Goal: Transaction & Acquisition: Purchase product/service

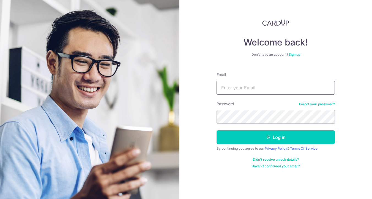
click at [248, 90] on input "Email" at bounding box center [276, 88] width 118 height 14
type input "onestopmum@gmail.com"
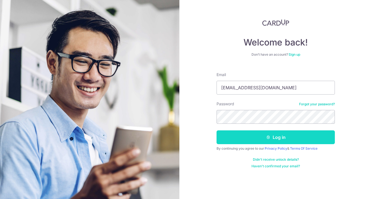
click at [255, 140] on button "Log in" at bounding box center [276, 137] width 118 height 14
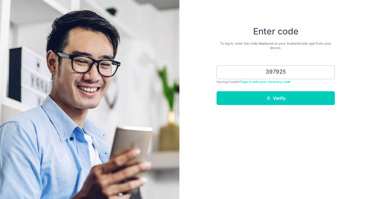
type input "397925"
click at [217, 91] on button "Verify" at bounding box center [276, 98] width 118 height 14
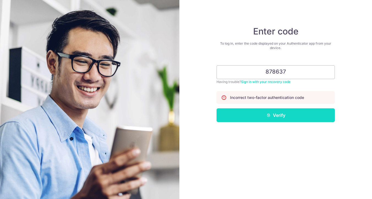
type input "878637"
click at [294, 115] on button "Verify" at bounding box center [276, 115] width 118 height 14
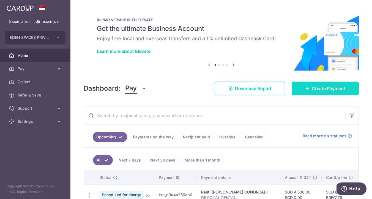
click at [316, 91] on span "Create Payment" at bounding box center [329, 88] width 34 height 7
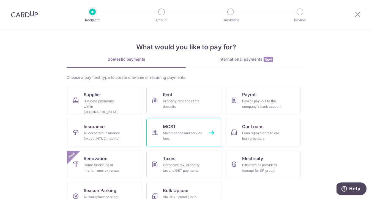
click at [164, 140] on div "Maintenance and service fees" at bounding box center [183, 135] width 40 height 11
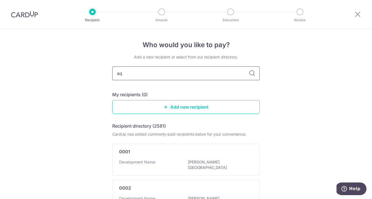
type input "a"
type input "2669"
click at [250, 68] on input "2669" at bounding box center [186, 73] width 148 height 14
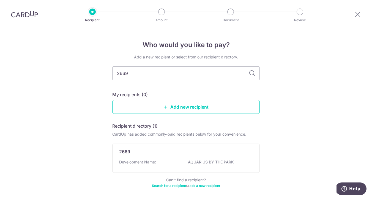
click at [251, 75] on icon at bounding box center [252, 73] width 7 height 7
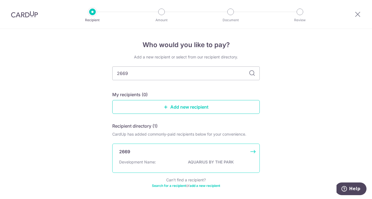
click at [197, 158] on div "2669 Development Name: AQUARIUS BY THE PARK" at bounding box center [186, 158] width 148 height 29
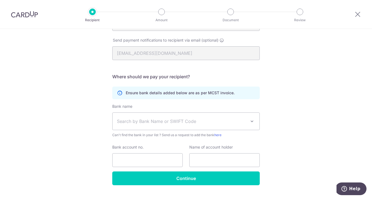
scroll to position [115, 0]
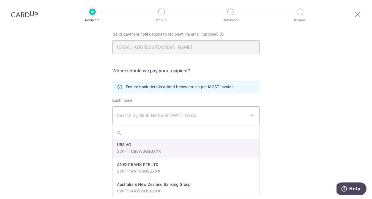
click at [199, 111] on span "Search by Bank Name or SWIFT Code" at bounding box center [186, 115] width 147 height 17
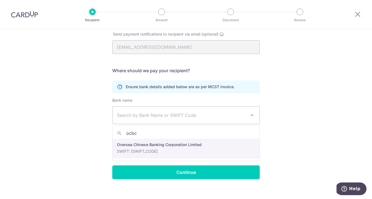
type input "ocbc"
select select "12"
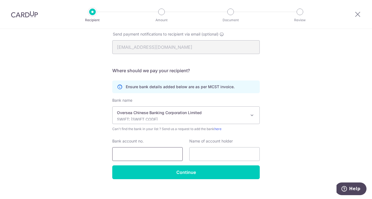
click at [159, 155] on input "Bank account no." at bounding box center [147, 154] width 71 height 14
type input "501571822001"
click at [204, 155] on input "text" at bounding box center [225, 154] width 71 height 14
type input "MCST PLAN NO 2669"
click at [281, 144] on div "Who would you like to pay? Your recipient does not need a CardUp account to rec…" at bounding box center [186, 59] width 372 height 291
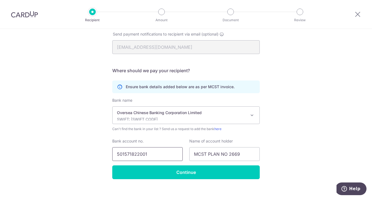
click at [127, 153] on input "501571822001" at bounding box center [147, 154] width 71 height 14
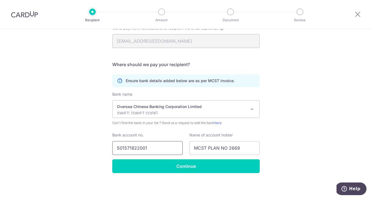
scroll to position [0, 0]
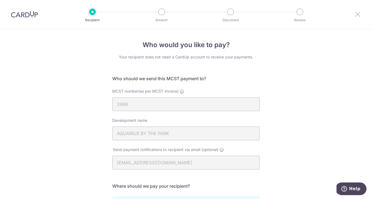
click at [360, 15] on icon at bounding box center [358, 14] width 7 height 7
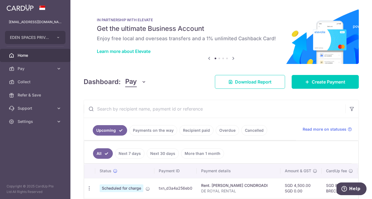
click at [194, 131] on link "Recipient paid" at bounding box center [197, 130] width 34 height 10
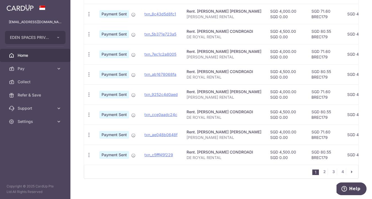
scroll to position [197, 0]
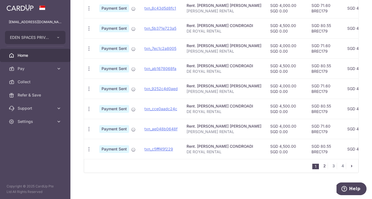
click at [326, 168] on link "2" at bounding box center [324, 166] width 7 height 7
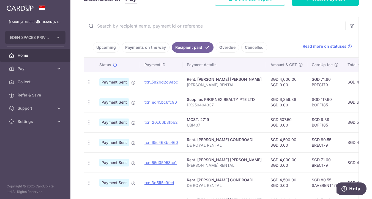
scroll to position [88, 0]
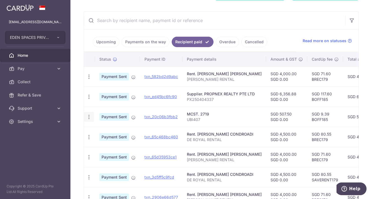
click at [89, 117] on icon "button" at bounding box center [89, 117] width 6 height 6
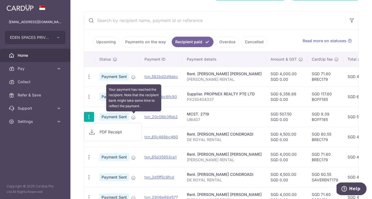
click at [134, 118] on icon at bounding box center [133, 117] width 4 height 4
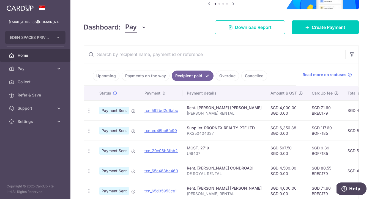
scroll to position [0, 0]
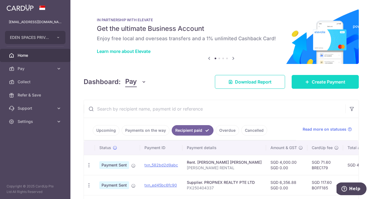
click at [318, 86] on link "Create Payment" at bounding box center [325, 82] width 67 height 14
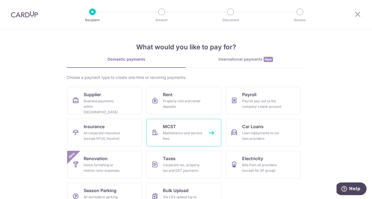
click at [207, 128] on link "MCST Maintenance and service fees" at bounding box center [184, 133] width 75 height 28
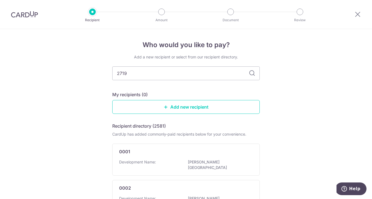
type input "2719"
click at [253, 74] on icon at bounding box center [252, 73] width 7 height 7
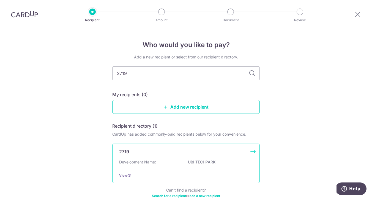
click at [158, 167] on div "Development Name: UBI TECHPARK" at bounding box center [186, 163] width 134 height 9
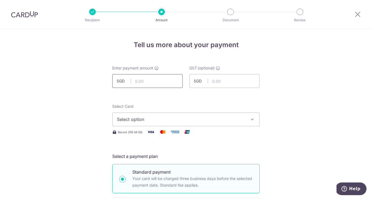
click at [159, 79] on input "text" at bounding box center [147, 81] width 71 height 14
type input "507.50"
click at [224, 80] on input "text" at bounding box center [225, 81] width 71 height 14
type input "0.00"
click at [164, 125] on button "Select option" at bounding box center [186, 119] width 148 height 14
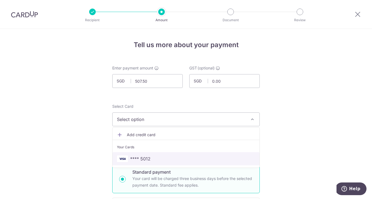
click at [163, 161] on span "**** 5012" at bounding box center [186, 158] width 138 height 7
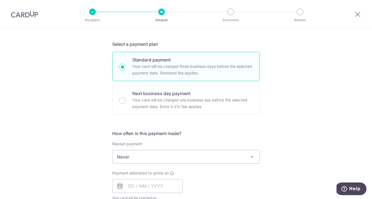
scroll to position [114, 0]
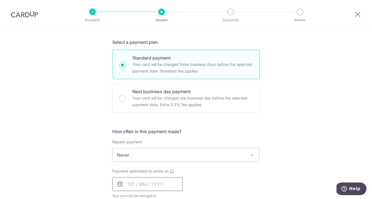
click at [155, 179] on input "text" at bounding box center [147, 184] width 71 height 14
click at [129, 185] on input "text" at bounding box center [147, 184] width 71 height 14
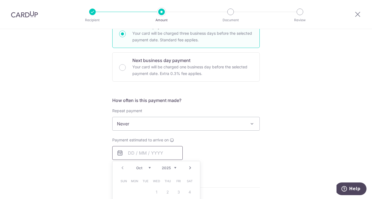
scroll to position [187, 0]
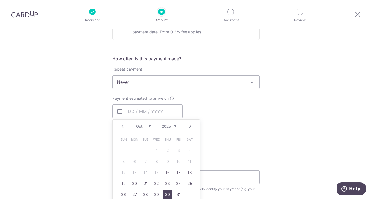
drag, startPoint x: 167, startPoint y: 196, endPoint x: 205, endPoint y: 139, distance: 67.9
click at [167, 196] on link "30" at bounding box center [167, 194] width 9 height 9
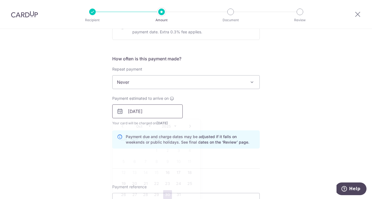
click at [136, 108] on input "30/10/2025" at bounding box center [147, 111] width 71 height 14
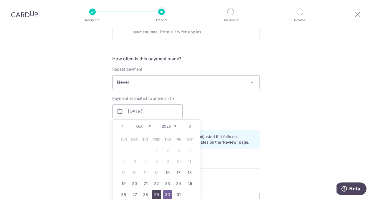
click at [158, 198] on link "29" at bounding box center [156, 194] width 9 height 9
type input "29/10/2025"
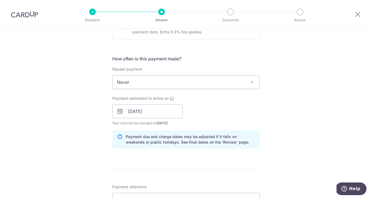
click at [273, 126] on div "Tell us more about your payment Enter payment amount SGD 507.50 507.50 GST (opt…" at bounding box center [186, 121] width 372 height 558
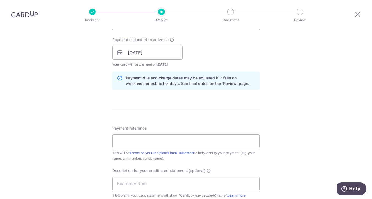
scroll to position [246, 0]
click at [191, 142] on input "Payment reference" at bounding box center [186, 141] width 148 height 14
type input "UBI407"
click at [321, 152] on div "Tell us more about your payment Enter payment amount SGD 507.50 507.50 GST (opt…" at bounding box center [186, 62] width 372 height 558
click at [170, 186] on input "text" at bounding box center [186, 183] width 148 height 14
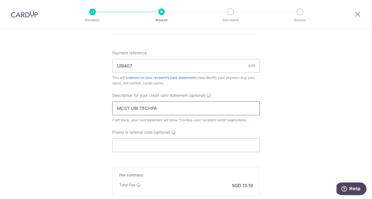
scroll to position [321, 0]
type input "MCST UBI TECHPA"
click at [182, 147] on input "Promo or referral code (optional)" at bounding box center [186, 145] width 148 height 14
click at [358, 15] on icon at bounding box center [358, 14] width 7 height 7
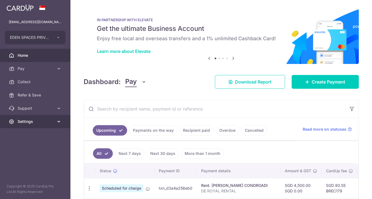
click at [59, 121] on icon at bounding box center [59, 122] width 6 height 6
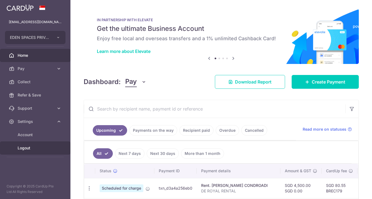
click at [28, 148] on span "Logout" at bounding box center [36, 148] width 36 height 6
